Goal: Information Seeking & Learning: Learn about a topic

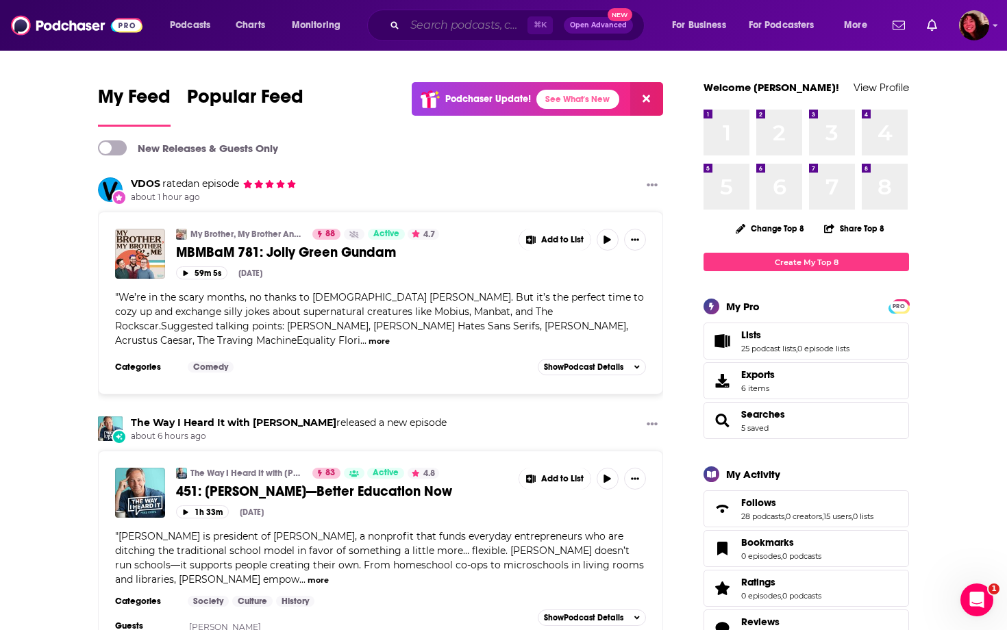
click at [482, 26] on input "Search podcasts, credits, & more..." at bounding box center [466, 25] width 123 height 22
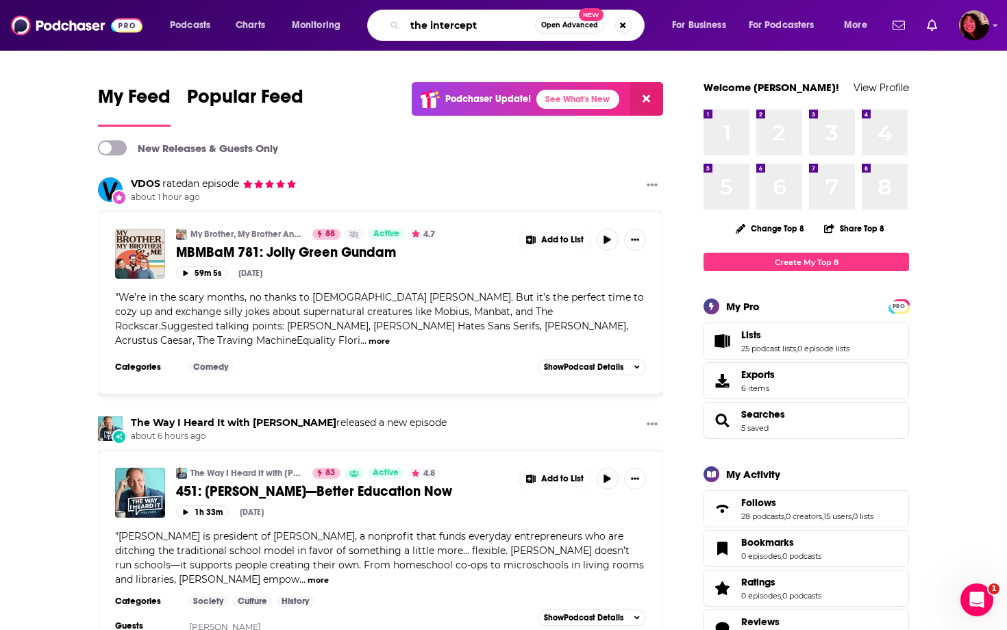
type input "the intercept"
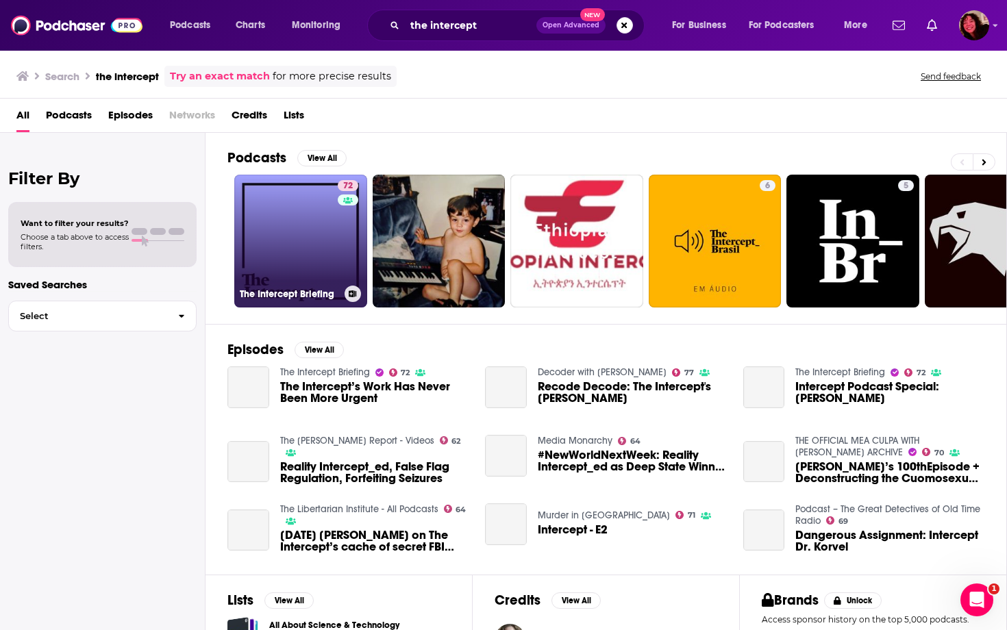
click at [299, 271] on link "72 The Intercept Briefing" at bounding box center [300, 241] width 133 height 133
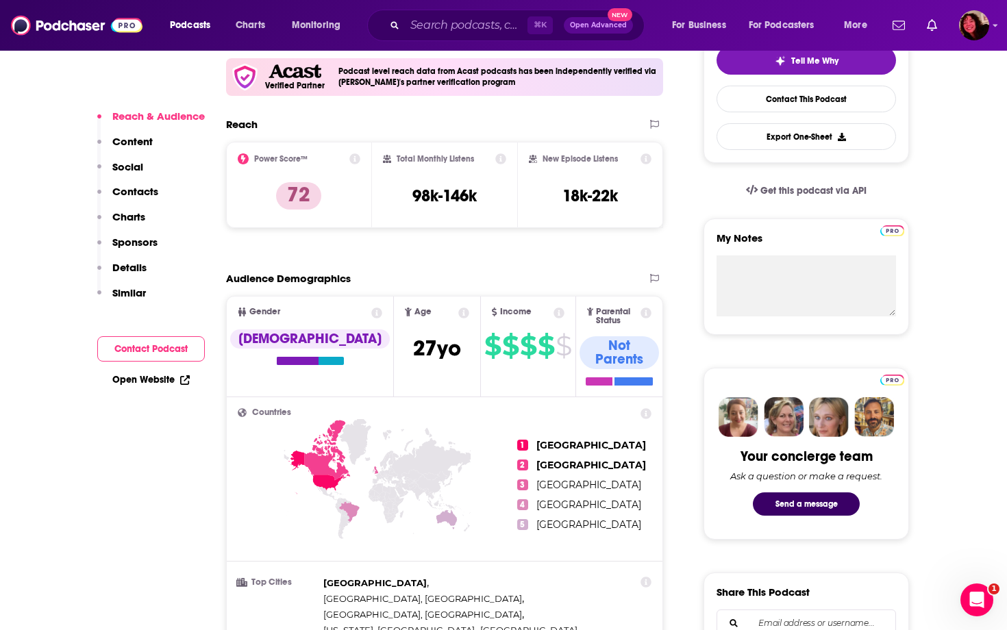
scroll to position [338, 0]
click at [459, 18] on input "Search podcasts, credits, & more..." at bounding box center [466, 25] width 123 height 22
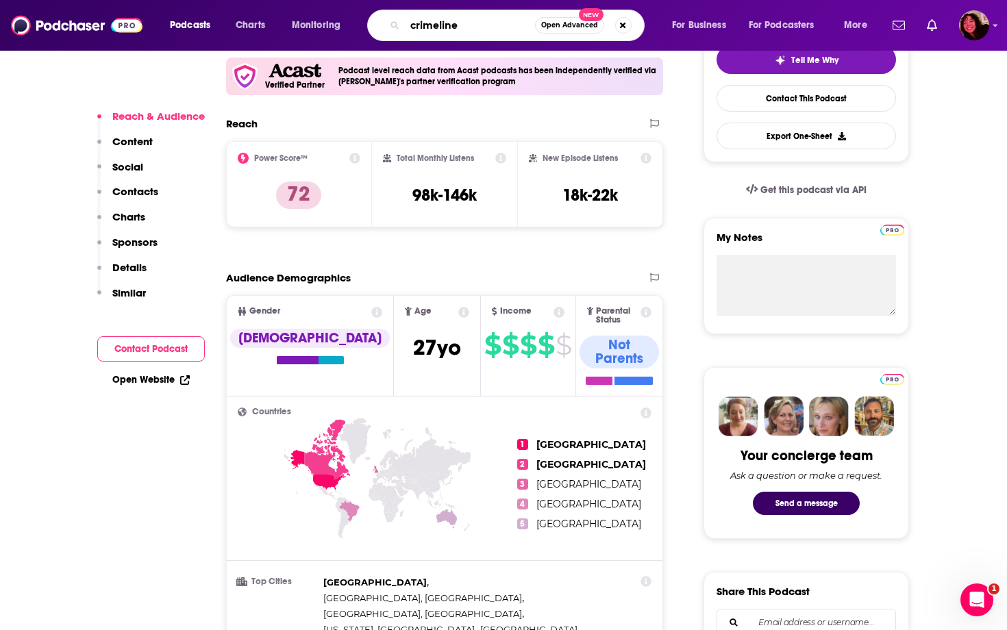
type input "crimelines"
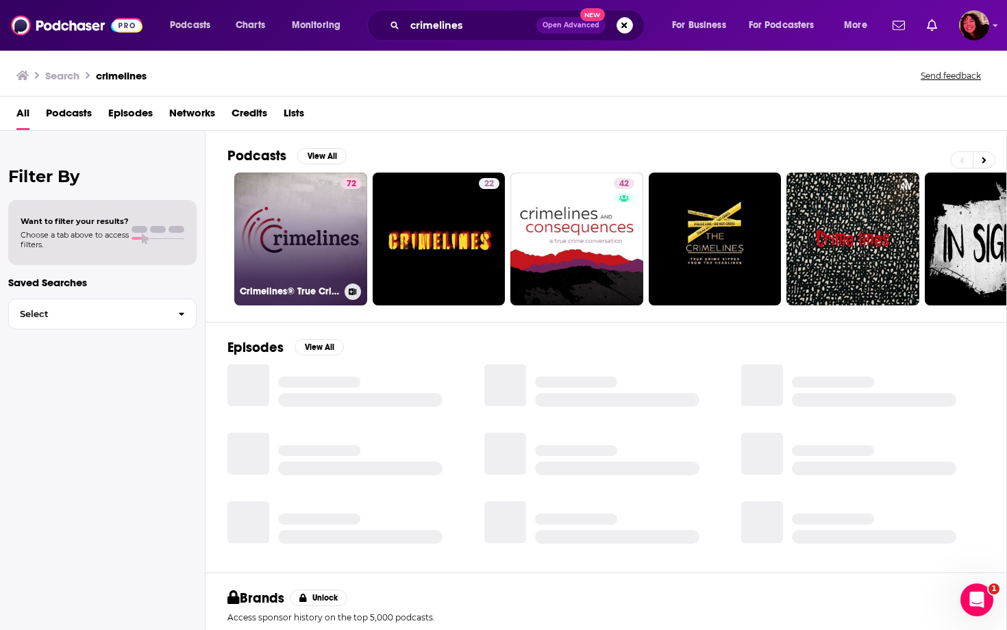
click at [293, 282] on link "72 Crimelines® True Crime" at bounding box center [300, 239] width 133 height 133
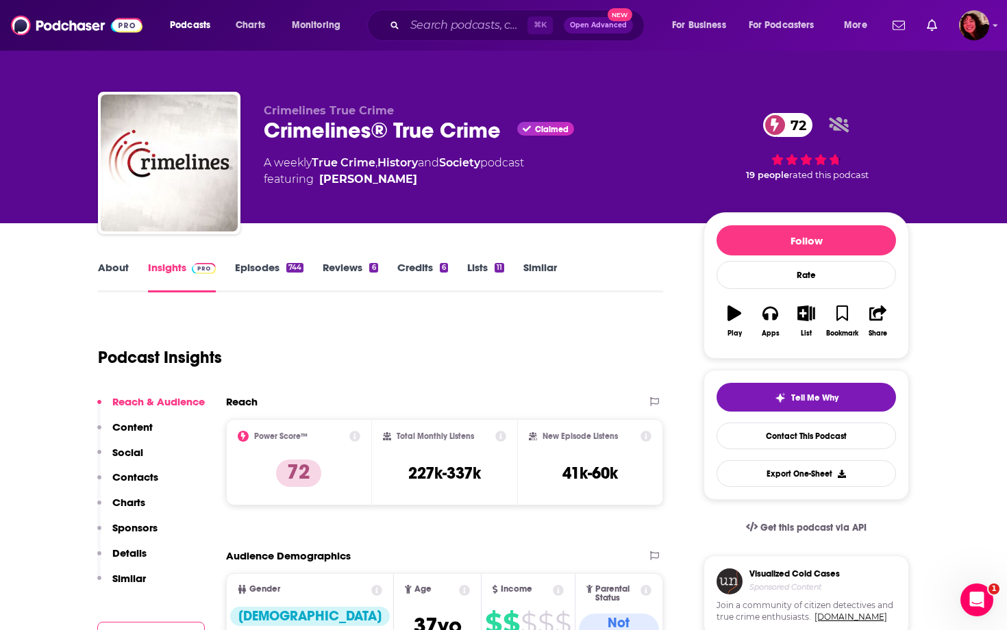
scroll to position [136, 0]
